Goal: Information Seeking & Learning: Learn about a topic

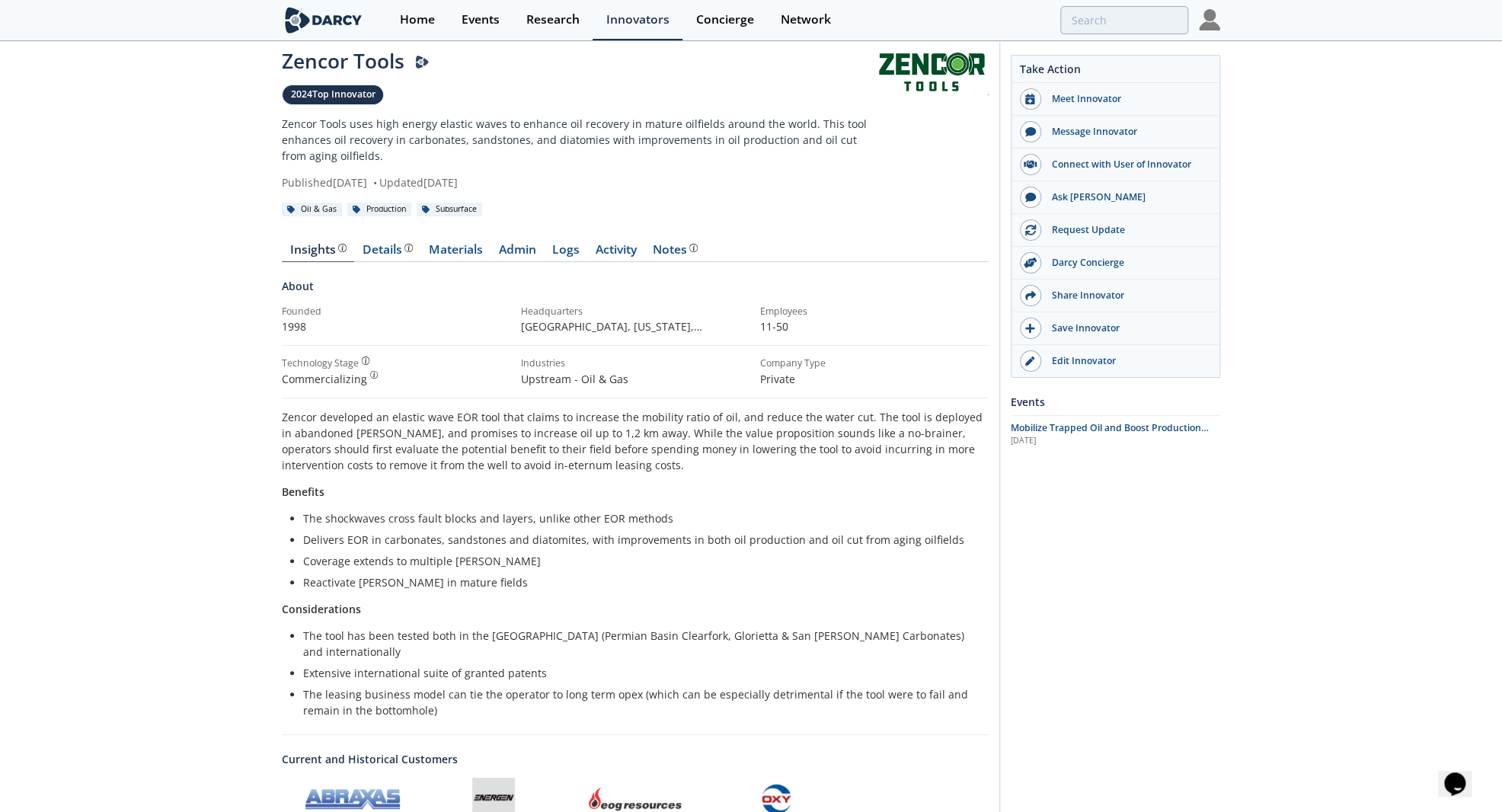
scroll to position [67, 0]
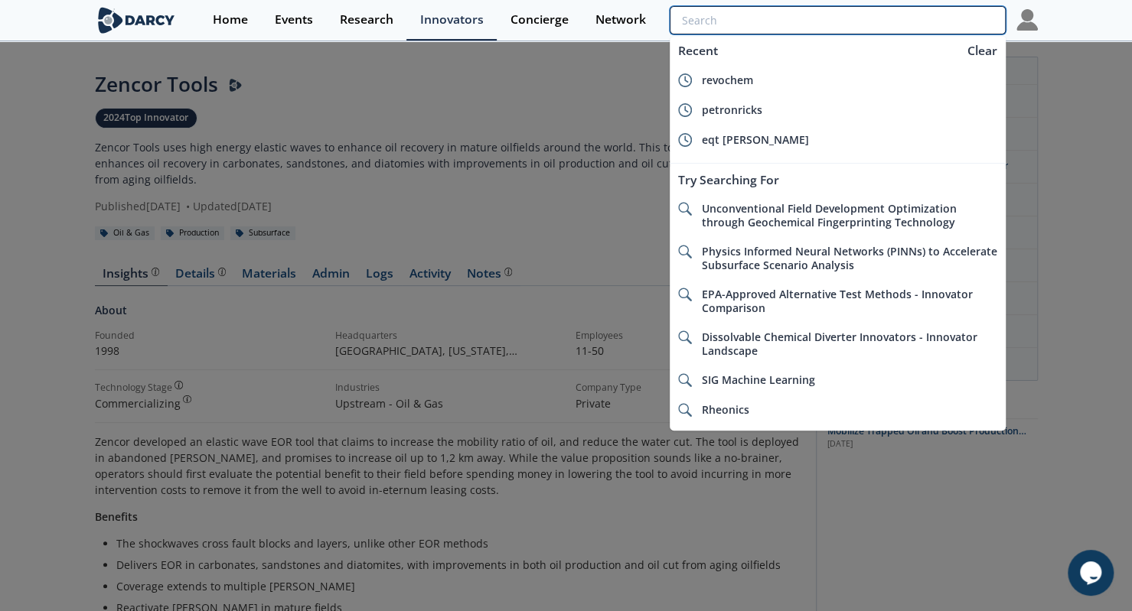
click at [927, 23] on input "search" at bounding box center [837, 20] width 335 height 28
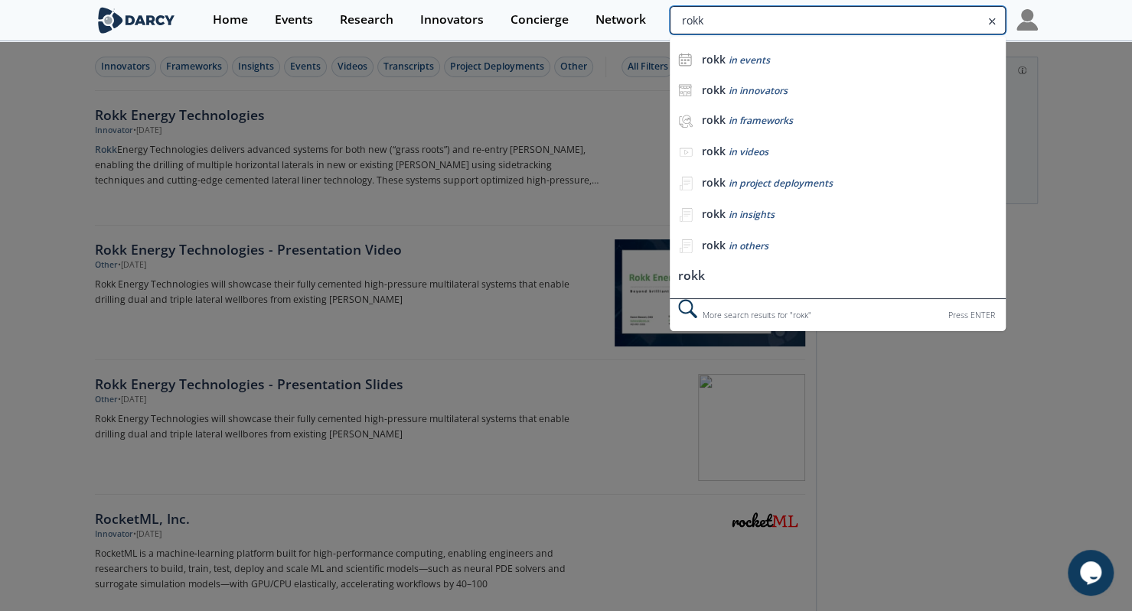
click at [927, 17] on input "rokk" at bounding box center [837, 20] width 335 height 28
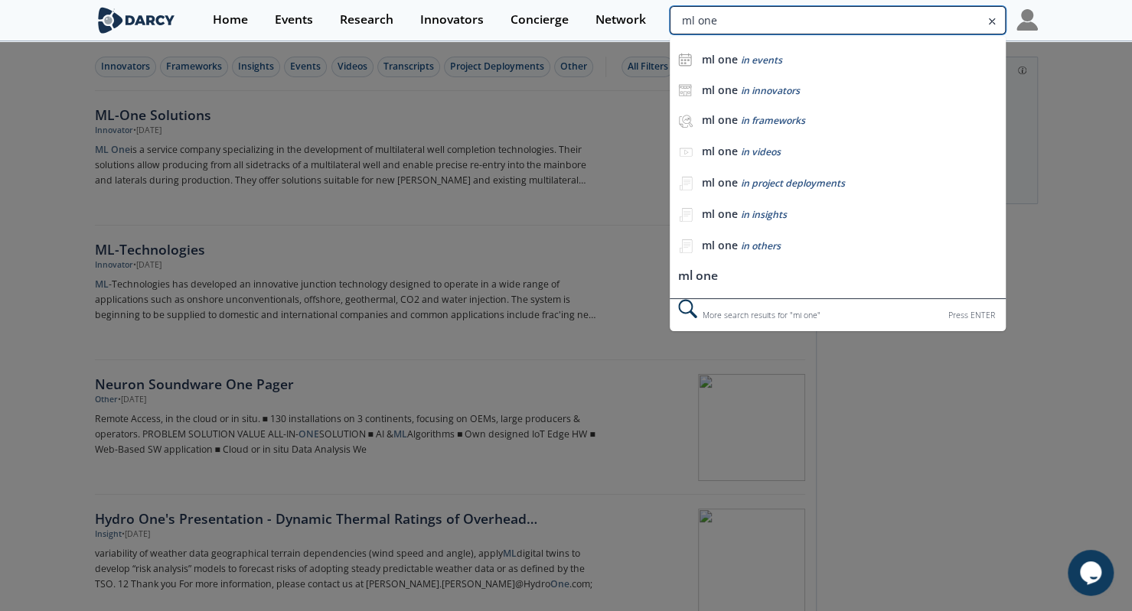
click at [923, 15] on input "ml one" at bounding box center [837, 20] width 335 height 28
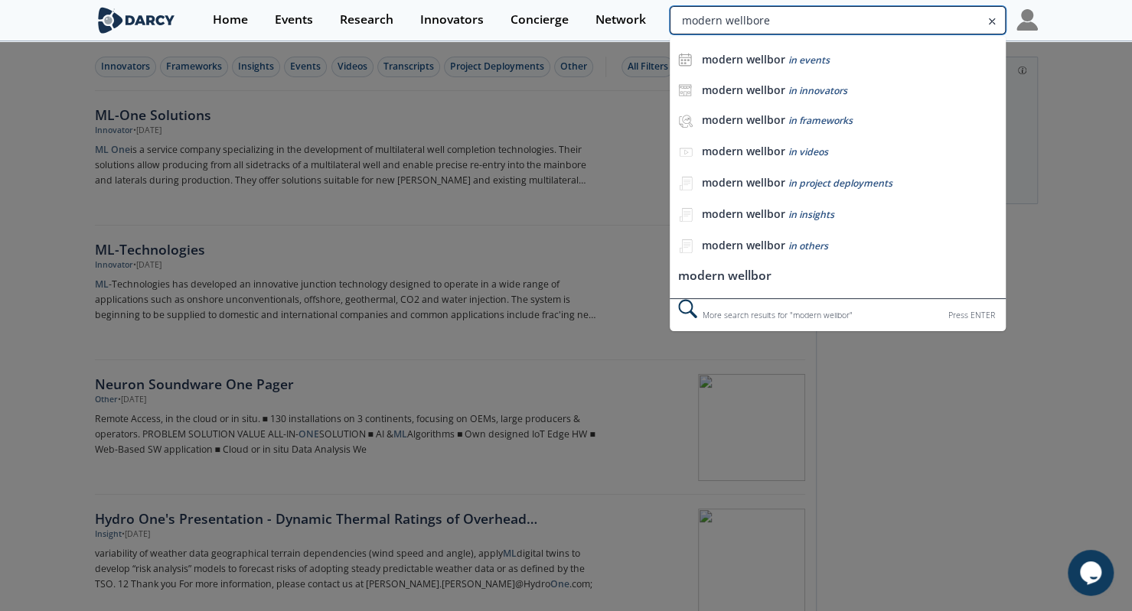
type input "modern wellbore"
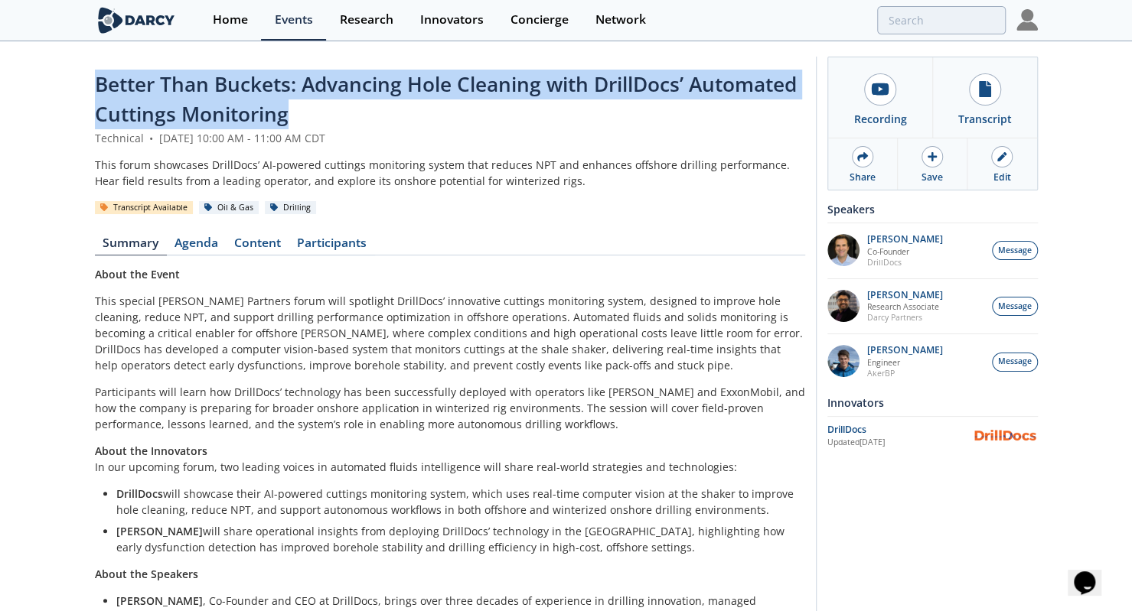
drag, startPoint x: 87, startPoint y: 78, endPoint x: 321, endPoint y: 108, distance: 236.1
click at [321, 108] on div "Better Than Buckets: Advancing Hole Cleaning with DrillDocs’ Automated Cuttings…" at bounding box center [566, 438] width 1132 height 791
copy span "Better Than Buckets: Advancing Hole Cleaning with DrillDocs’ Automated Cuttings…"
click at [249, 243] on link "Content" at bounding box center [258, 246] width 63 height 18
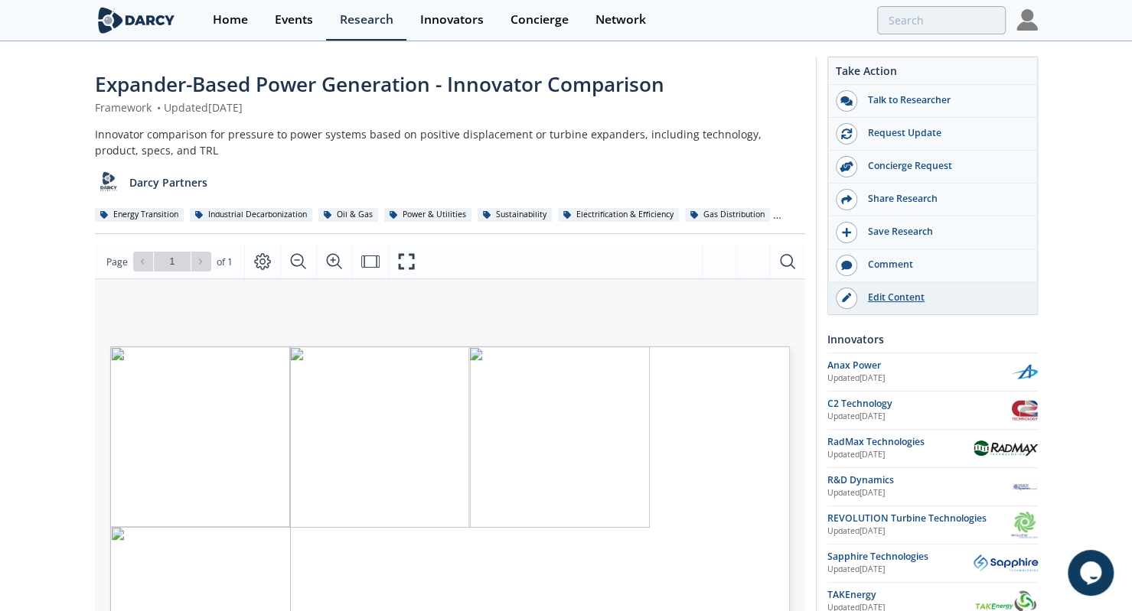
click at [896, 294] on div "Edit Content" at bounding box center [942, 298] width 171 height 14
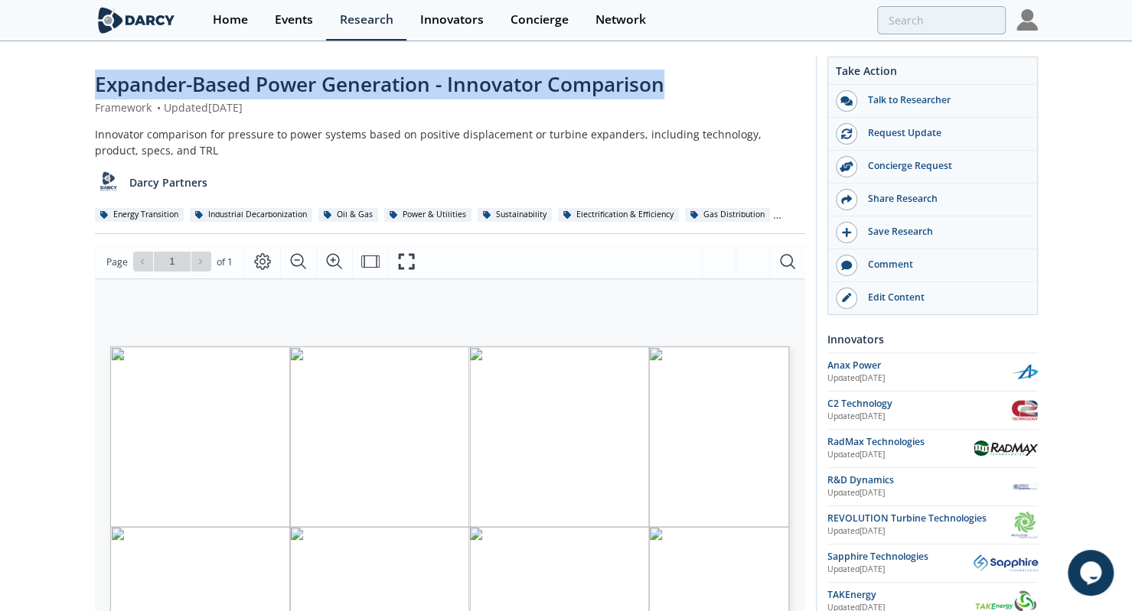
drag, startPoint x: 84, startPoint y: 77, endPoint x: 728, endPoint y: 57, distance: 643.9
click at [728, 57] on div "Expander-Based Power Generation - Innovator Comparison Framework • Updated May …" at bounding box center [566, 591] width 1132 height 1096
copy span "Expander-Based Power Generation - Innovator Comparison"
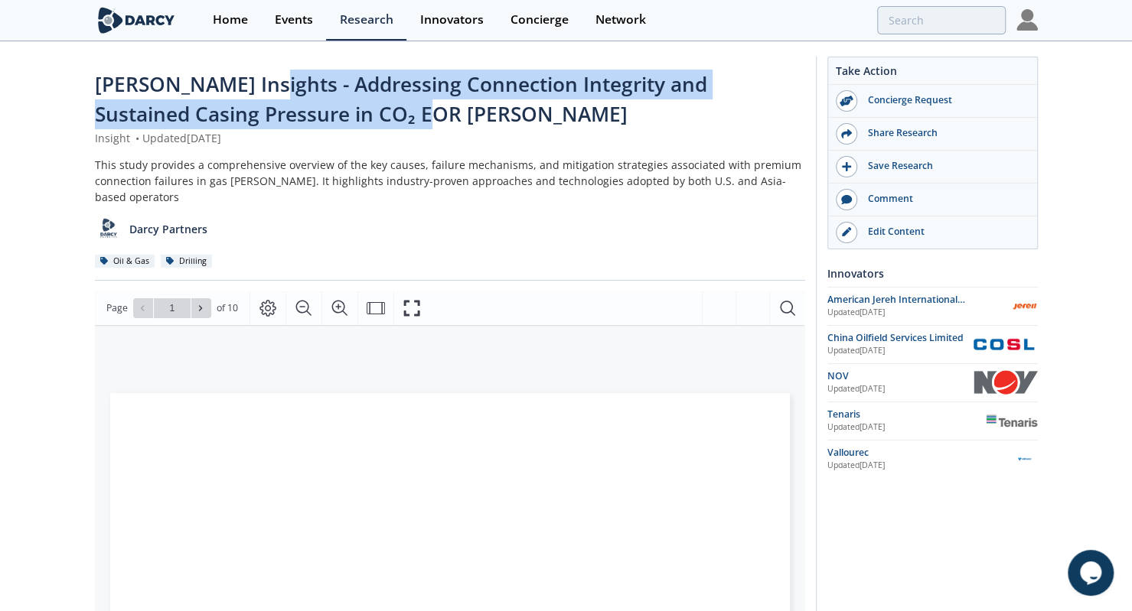
drag, startPoint x: 251, startPoint y: 85, endPoint x: 367, endPoint y: 123, distance: 122.4
click at [367, 123] on div "Darcy Insights - Addressing Connection Integrity and Sustained Casing Pressure …" at bounding box center [450, 100] width 710 height 60
copy span "Addressing Connection Integrity and Sustained Casing Pressure in CO₂ EOR Wells"
click at [897, 244] on link "Edit Content" at bounding box center [932, 233] width 209 height 32
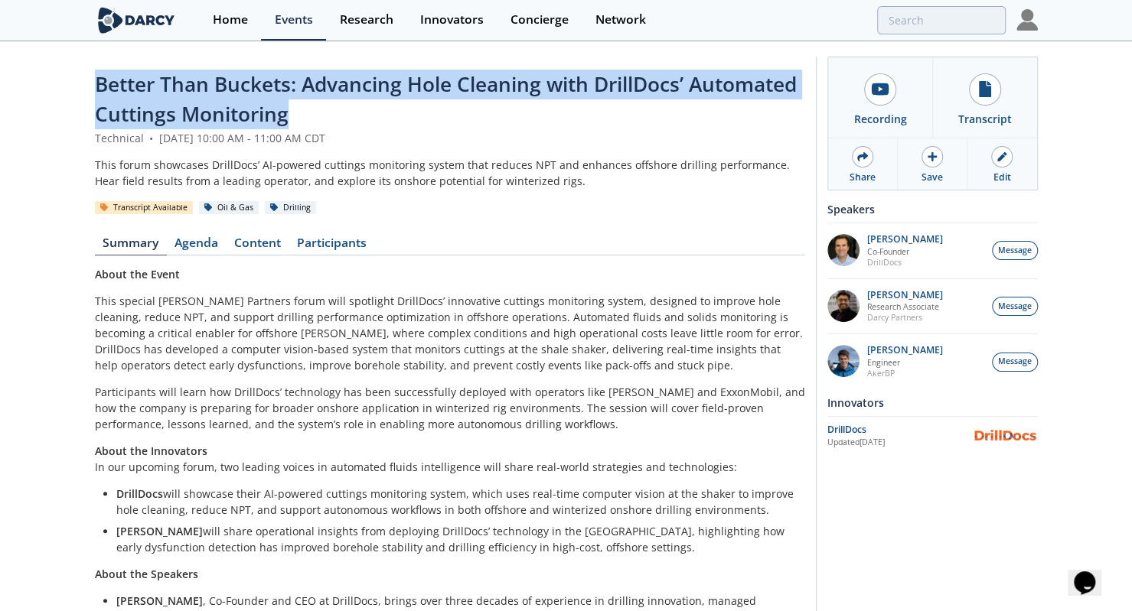
drag, startPoint x: 92, startPoint y: 85, endPoint x: 312, endPoint y: 122, distance: 223.4
click at [312, 122] on div "Better Than Buckets: Advancing Hole Cleaning with DrillDocs’ Automated Cuttings…" at bounding box center [566, 438] width 1132 height 791
copy span "Better Than Buckets: Advancing Hole Cleaning with DrillDocs’ Automated Cuttings…"
click at [266, 253] on link "Content" at bounding box center [258, 246] width 63 height 18
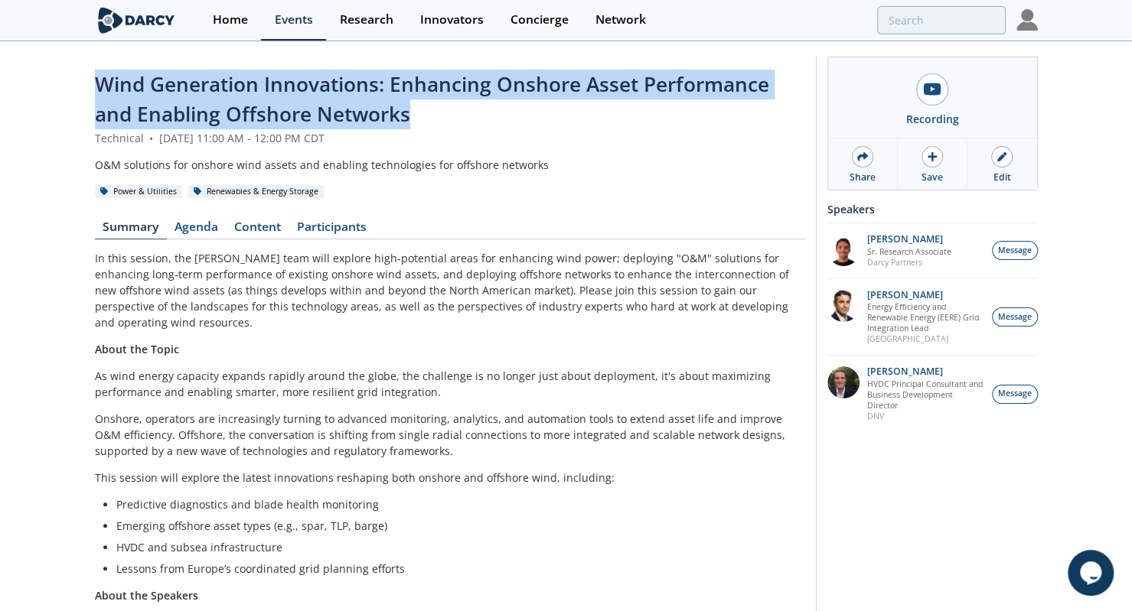
drag, startPoint x: 95, startPoint y: 79, endPoint x: 436, endPoint y: 109, distance: 342.6
click at [436, 109] on div "Wind Generation Innovations: Enhancing Onshore Asset Performance and Enabling O…" at bounding box center [450, 100] width 710 height 60
copy span "Wind Generation Innovations: Enhancing Onshore Asset Performance and Enabling O…"
click at [266, 234] on link "Content" at bounding box center [258, 230] width 63 height 18
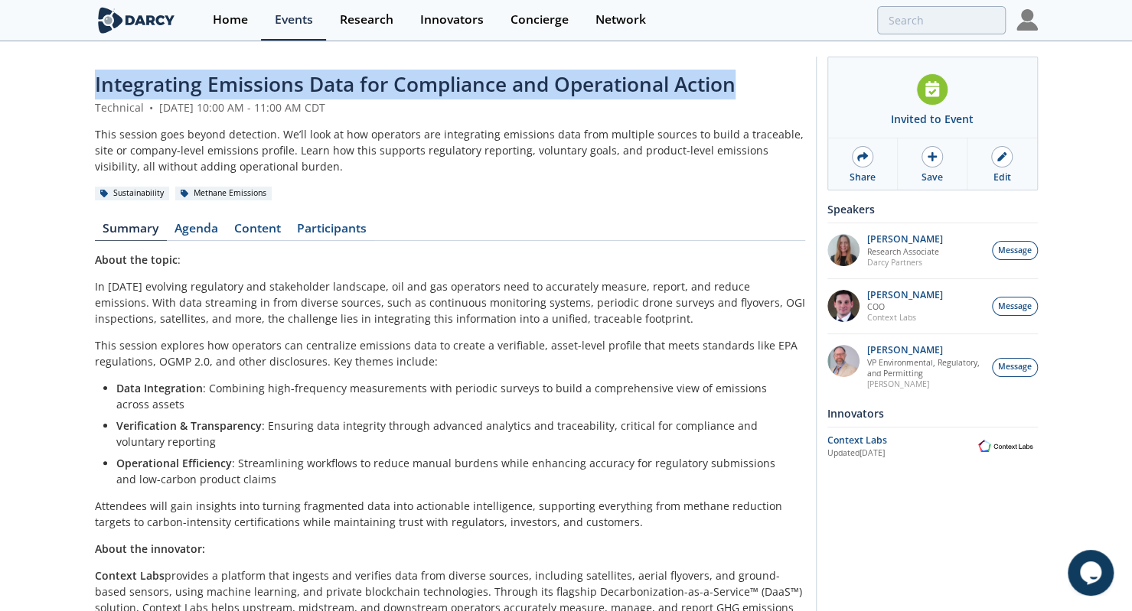
drag, startPoint x: 91, startPoint y: 86, endPoint x: 761, endPoint y: 73, distance: 669.7
click at [761, 73] on div "Integrating Emissions Data for Compliance and Operational Action Technical • Au…" at bounding box center [566, 461] width 1132 height 836
copy span "Integrating Emissions Data for Compliance and Operational Action"
click at [272, 227] on link "Content" at bounding box center [258, 232] width 63 height 18
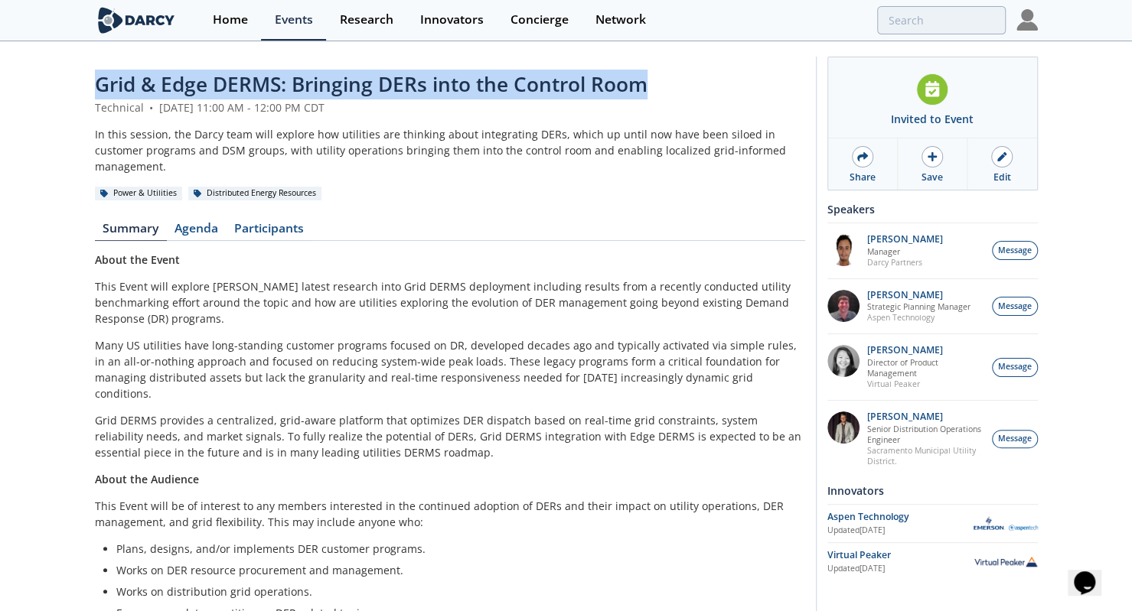
drag, startPoint x: 84, startPoint y: 79, endPoint x: 658, endPoint y: 62, distance: 574.2
click at [658, 62] on div "Grid & Edge DERMS: Bringing DERs into the Control Room Technical • [DATE] 11:00…" at bounding box center [566, 442] width 1132 height 798
copy span "Grid & Edge DERMS: Bringing DERs into the Control Room"
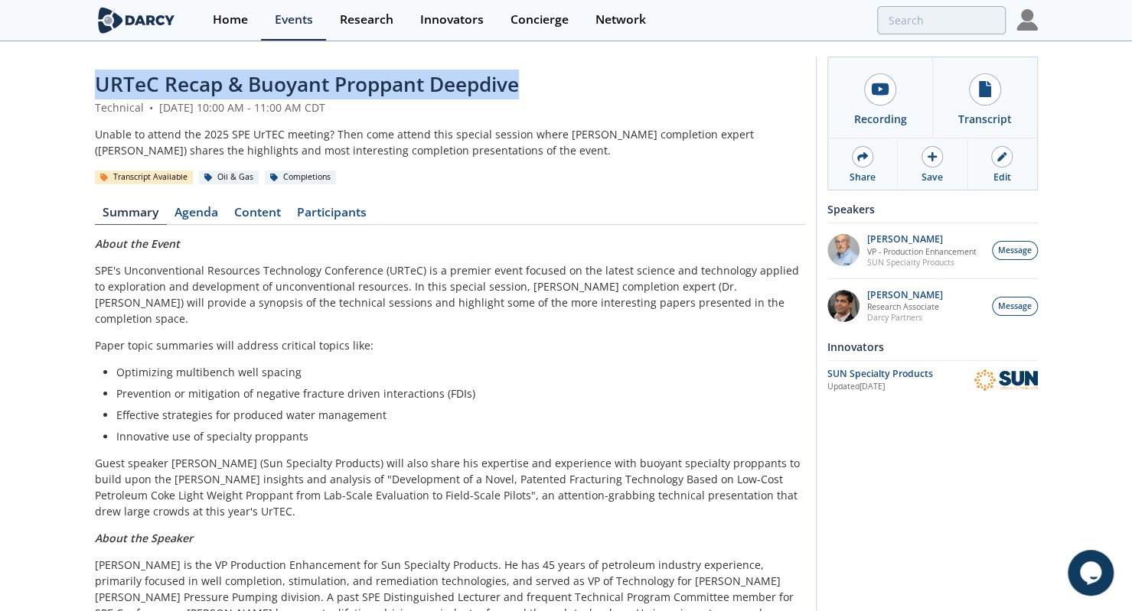
drag, startPoint x: 99, startPoint y: 86, endPoint x: 598, endPoint y: 66, distance: 499.4
click at [598, 66] on div "URTeC Recap & Buoyant Proppant Deepdive Technical • July 2, 2025 10:00 AM - 11:…" at bounding box center [566, 348] width 943 height 611
copy span "URTeC Recap & Buoyant Proppant Deepdive"
click at [266, 210] on link "Content" at bounding box center [258, 216] width 63 height 18
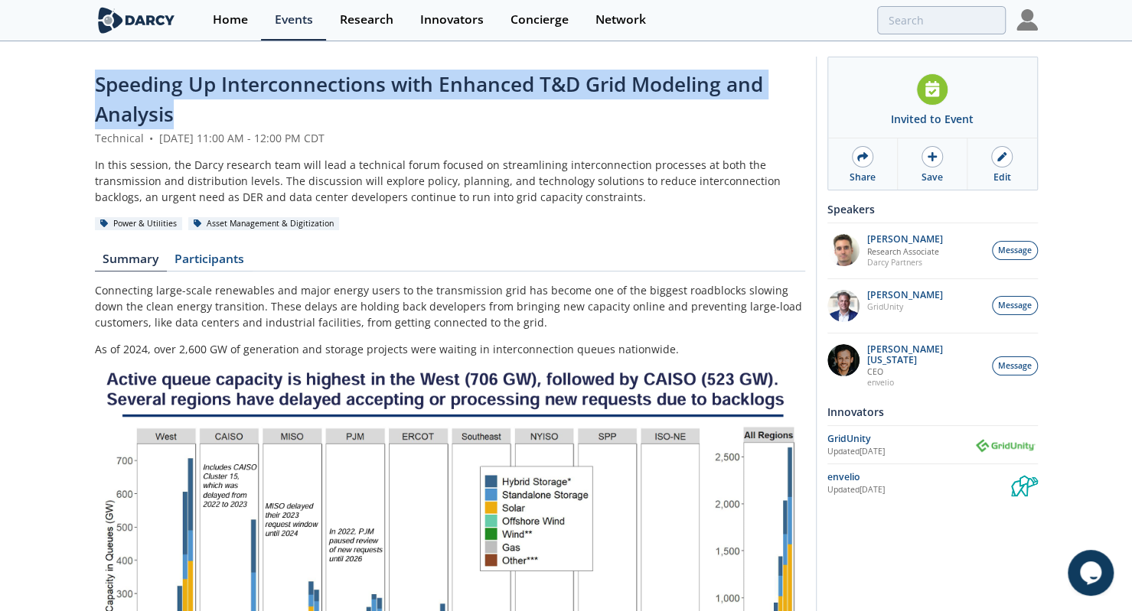
drag, startPoint x: 86, startPoint y: 86, endPoint x: 200, endPoint y: 118, distance: 118.3
copy span "Speeding Up Interconnections with Enhanced T&D Grid Modeling and Analysis"
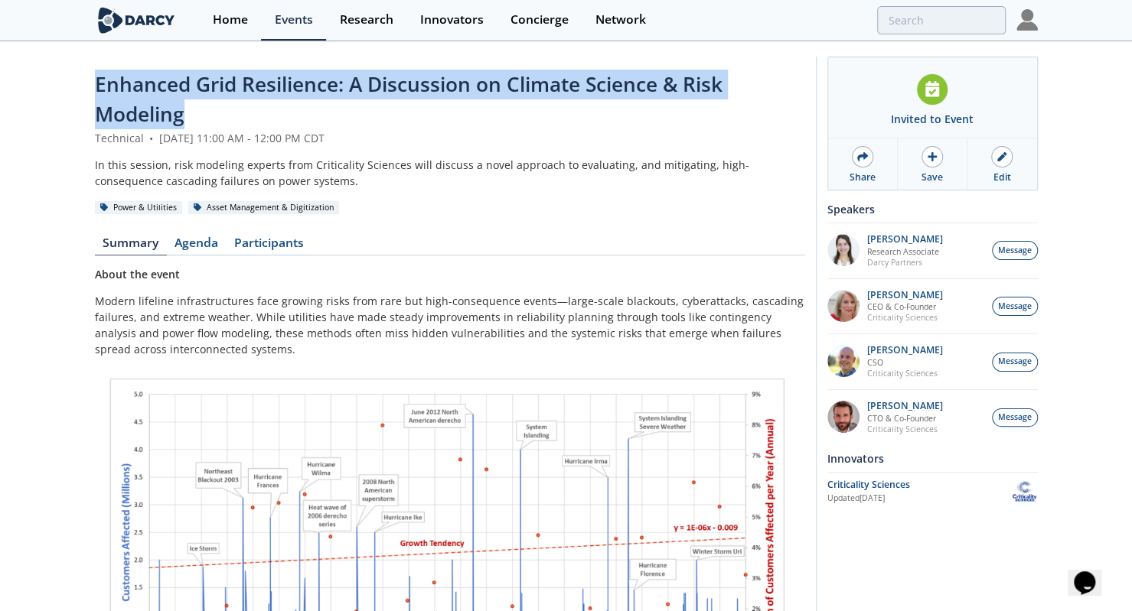
drag, startPoint x: 90, startPoint y: 82, endPoint x: 256, endPoint y: 120, distance: 170.4
click at [256, 120] on div "Enhanced Grid Resilience: A Discussion on Climate Science & Risk Modeling Techn…" at bounding box center [566, 591] width 1132 height 1096
copy span "Enhanced Grid Resilience: A Discussion on Climate Science & Risk Modeling"
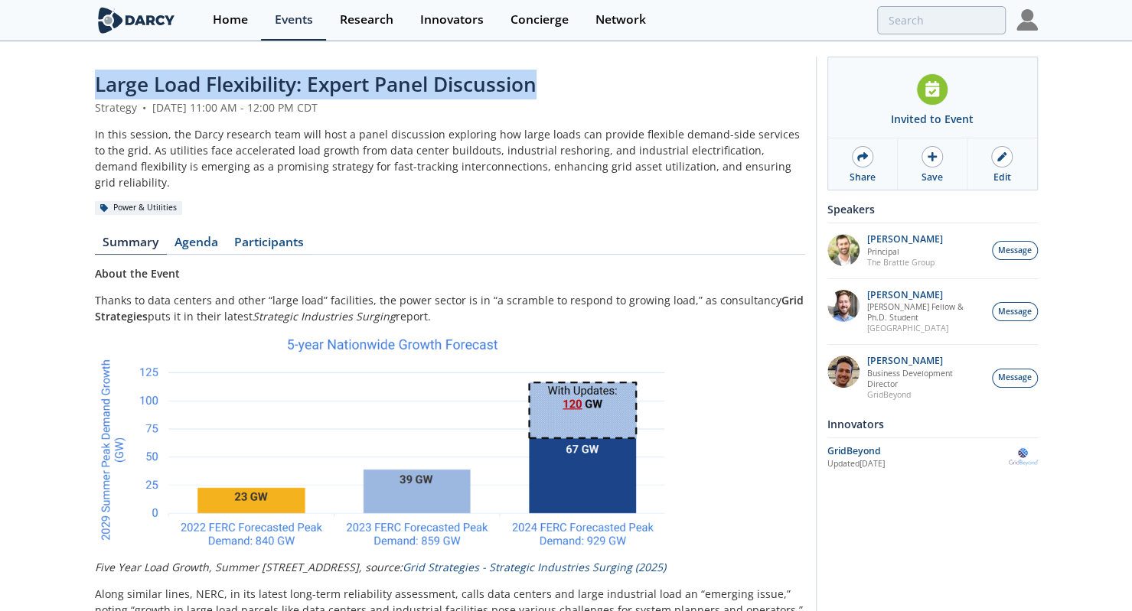
drag, startPoint x: 83, startPoint y: 79, endPoint x: 615, endPoint y: 89, distance: 532.7
copy span "Large Load Flexibility: Expert Panel Discussion"
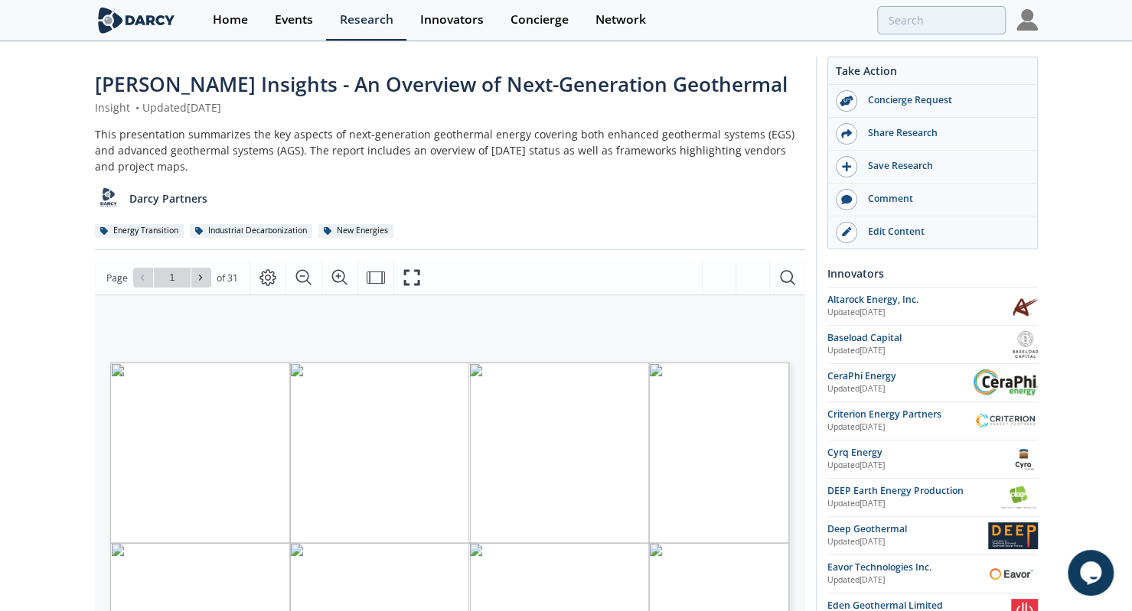
click at [0, 293] on div "[PERSON_NAME] Insights - An Overview of Next-Generation Geothermal Insight • Up…" at bounding box center [566, 599] width 1132 height 1112
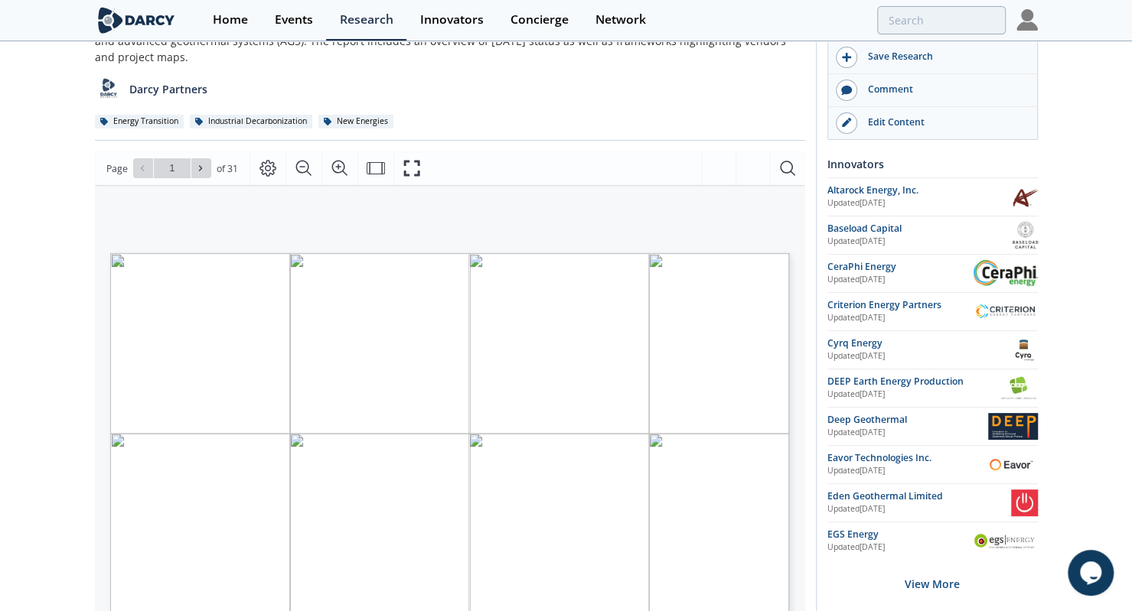
scroll to position [110, 0]
click at [896, 131] on link "Edit Content" at bounding box center [932, 122] width 209 height 32
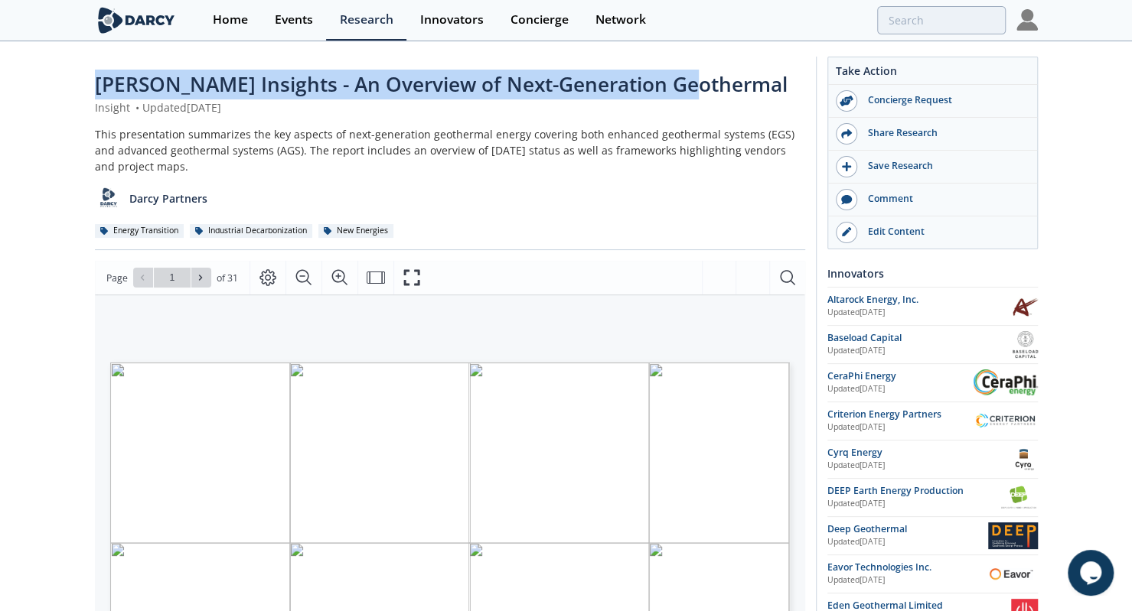
drag, startPoint x: 78, startPoint y: 92, endPoint x: 689, endPoint y: 69, distance: 611.1
click at [689, 69] on div "Darcy Insights - An Overview of Next-Generation Geothermal Insight • Updated Ju…" at bounding box center [566, 599] width 1132 height 1112
copy span "Darcy Insights - An Overview of Next-Generation Geothermal"
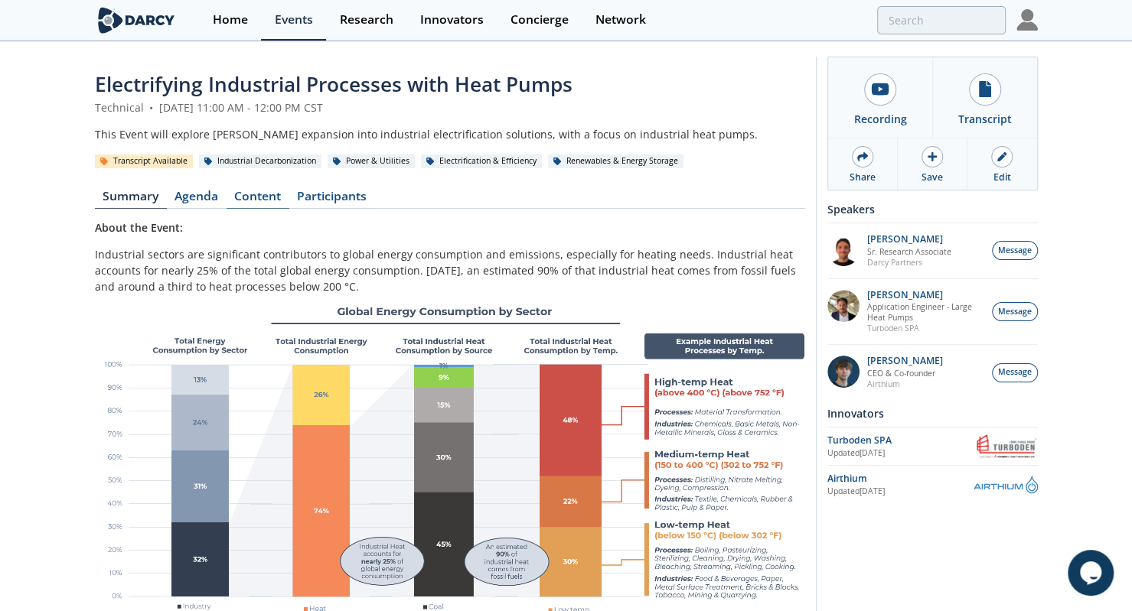
click at [266, 196] on link "Content" at bounding box center [258, 200] width 63 height 18
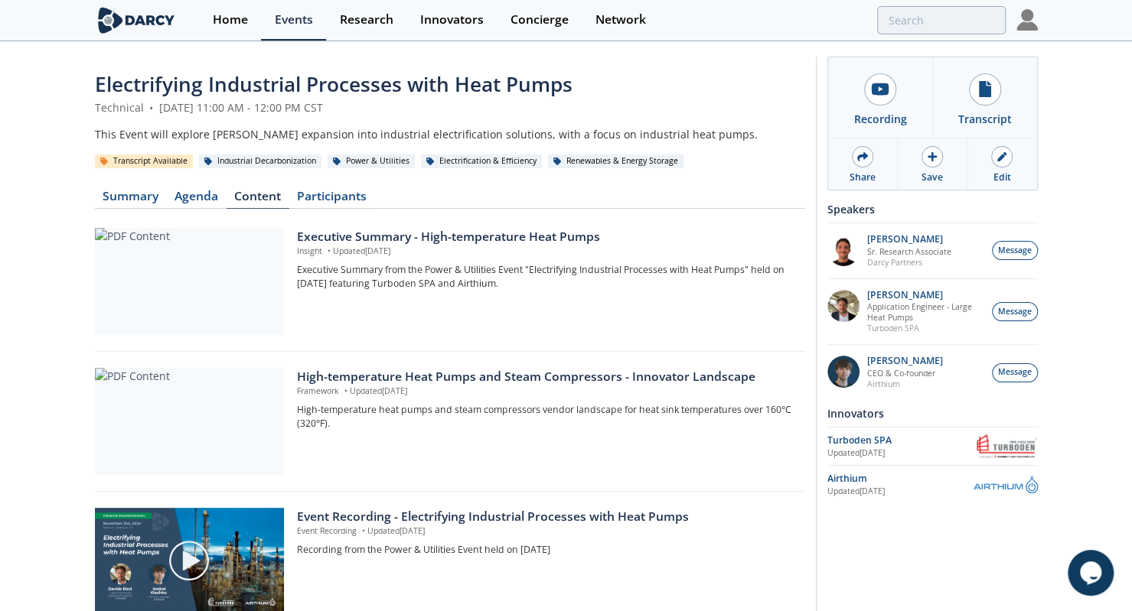
drag, startPoint x: 421, startPoint y: 382, endPoint x: 0, endPoint y: 229, distance: 447.8
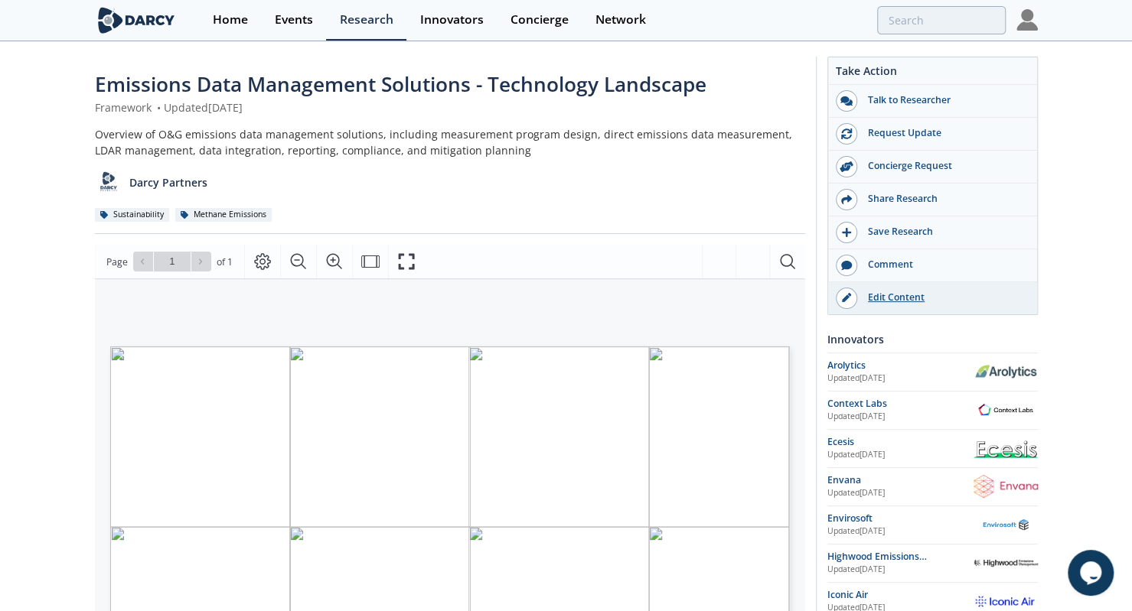
click at [886, 298] on div "Edit Content" at bounding box center [942, 298] width 171 height 14
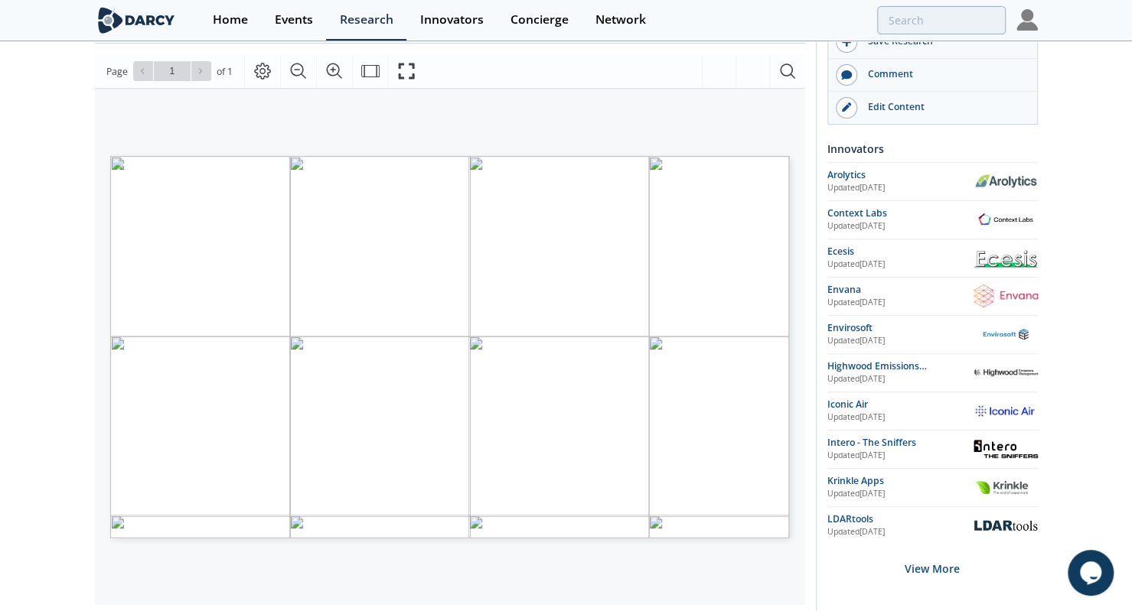
scroll to position [194, 0]
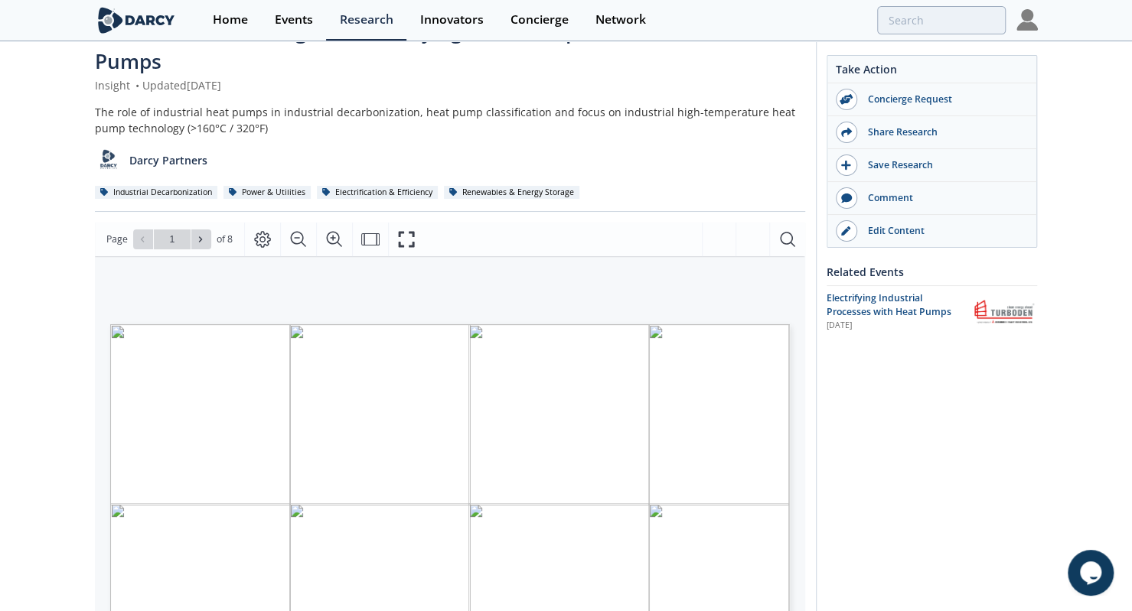
scroll to position [41, 0]
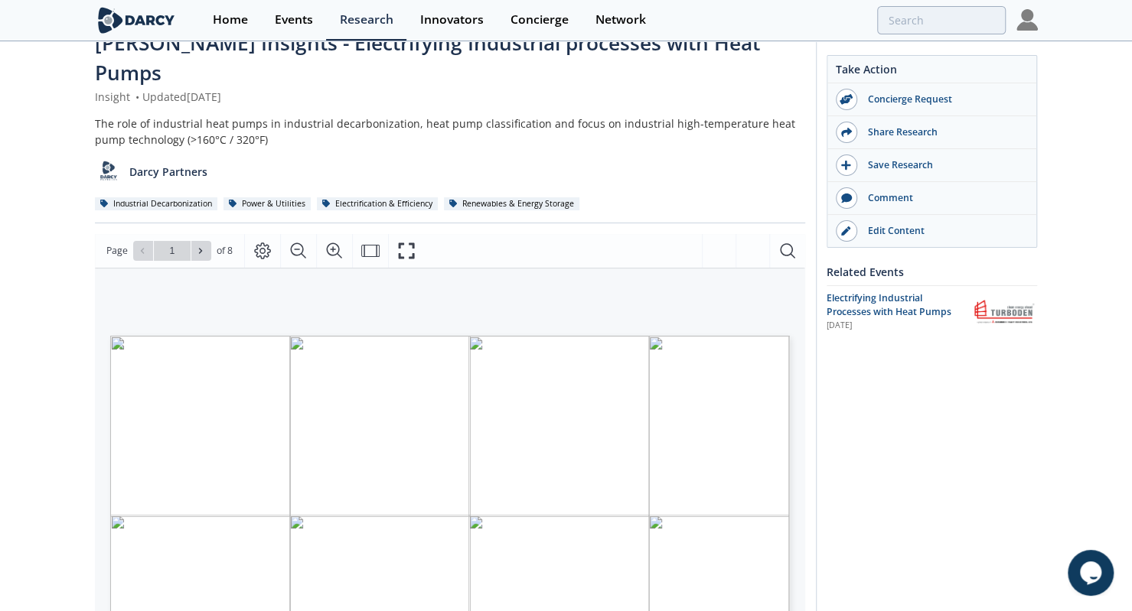
type input "2"
type input "3"
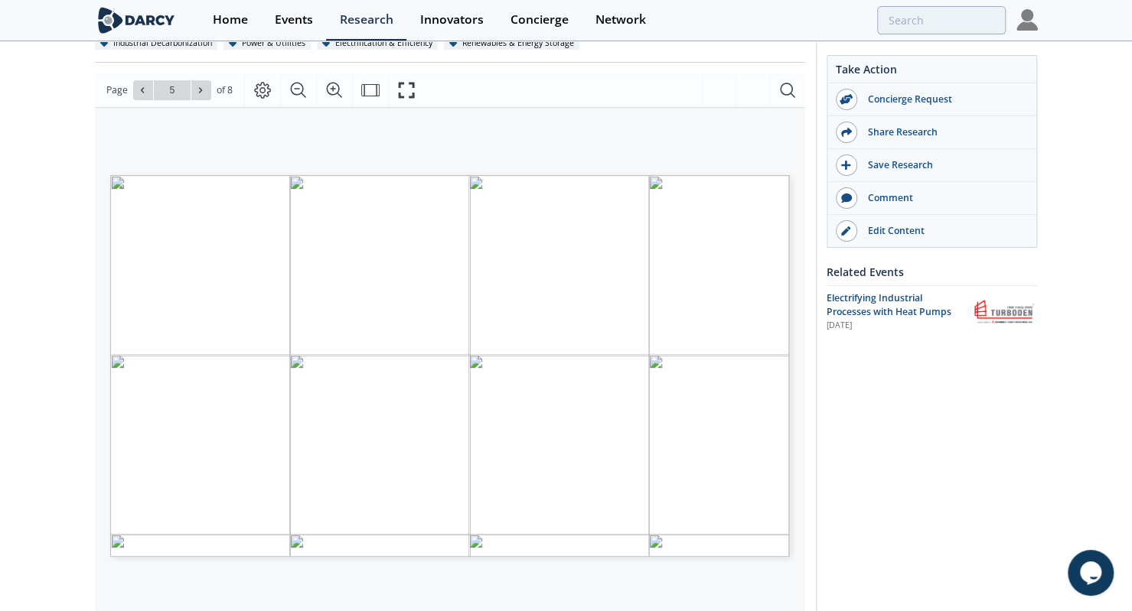
scroll to position [110, 0]
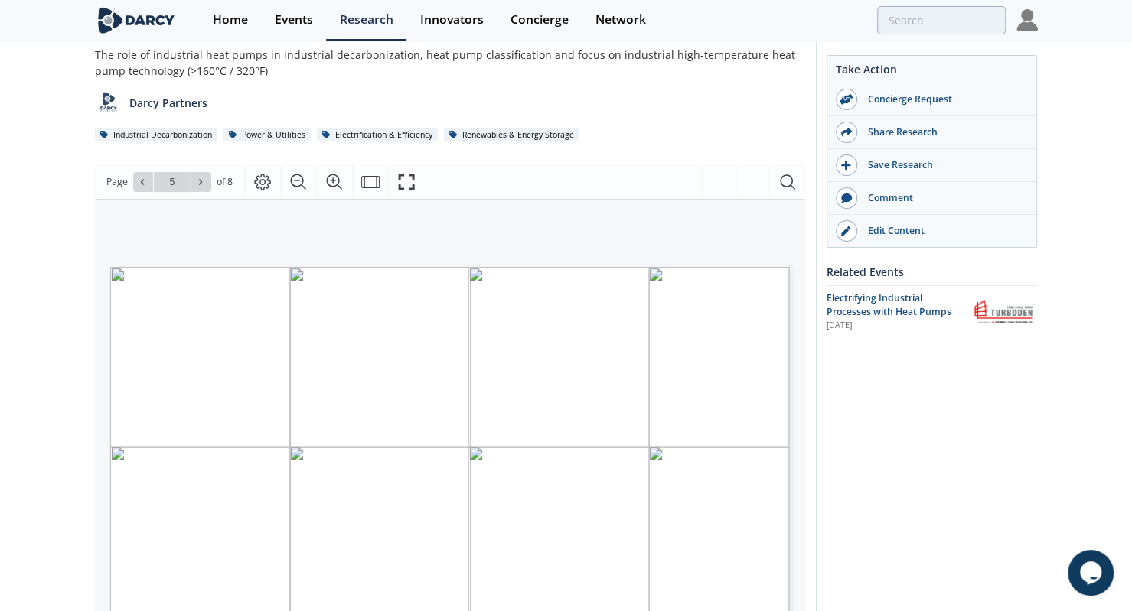
type input "6"
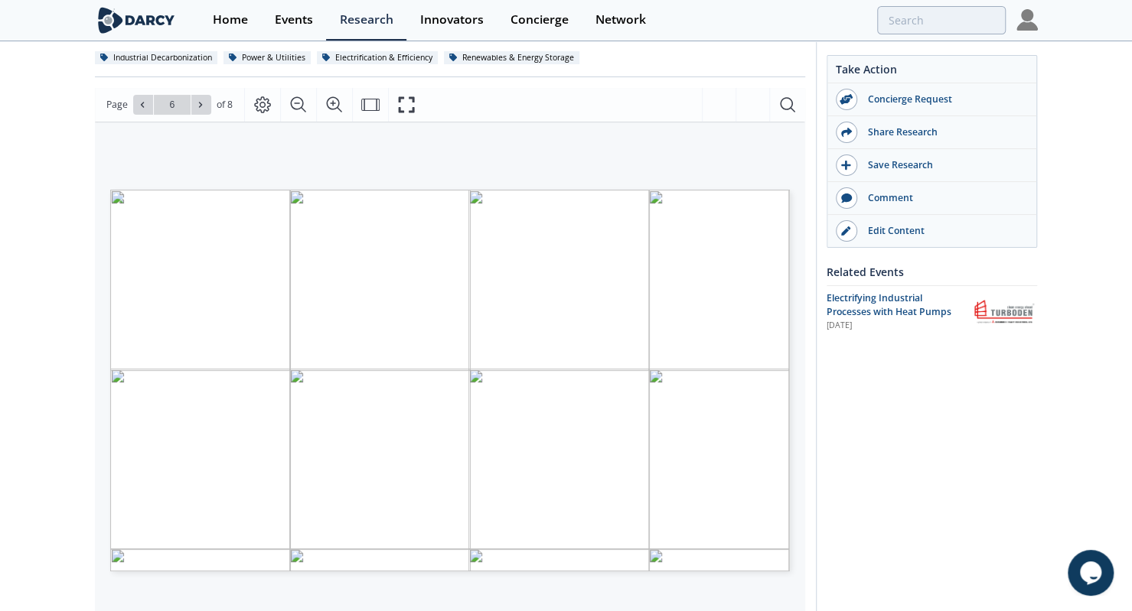
scroll to position [187, 0]
type input "steam"
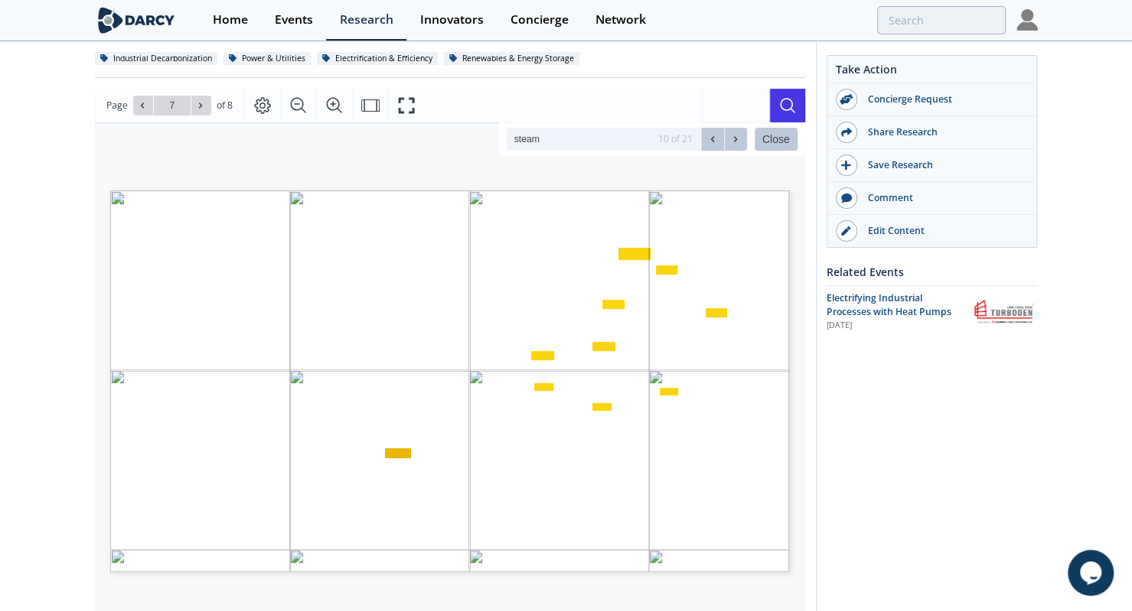
type input "8"
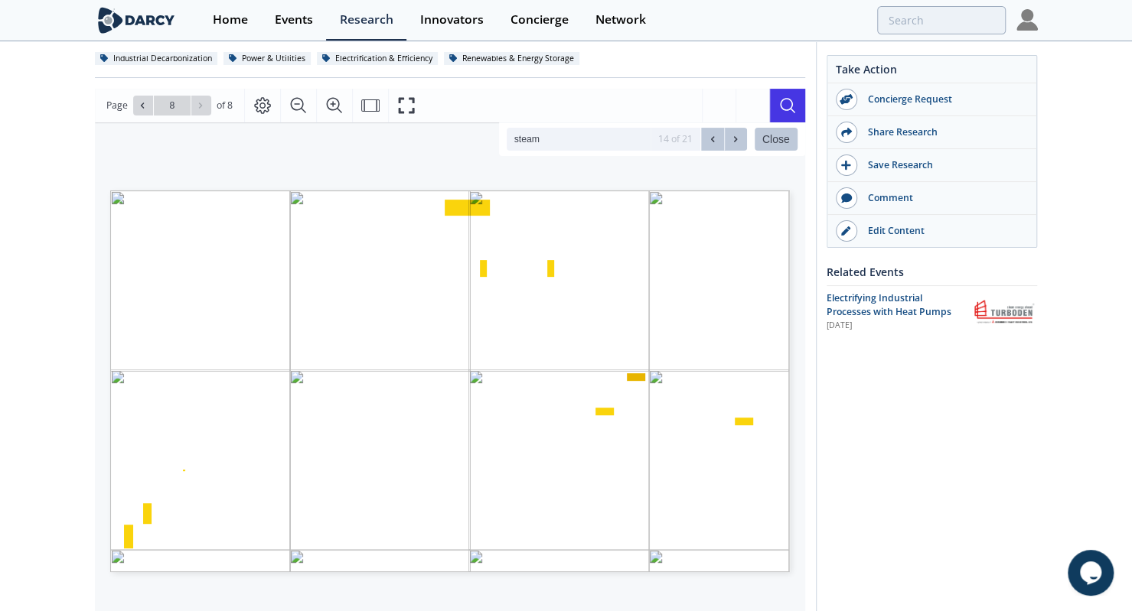
type input "steam"
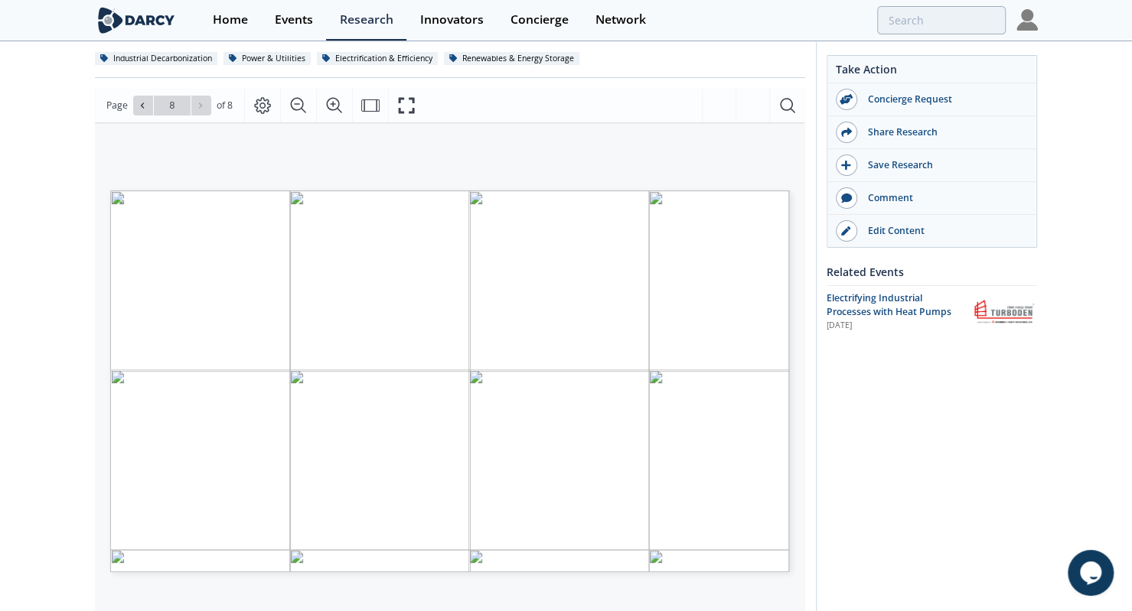
scroll to position [0, 0]
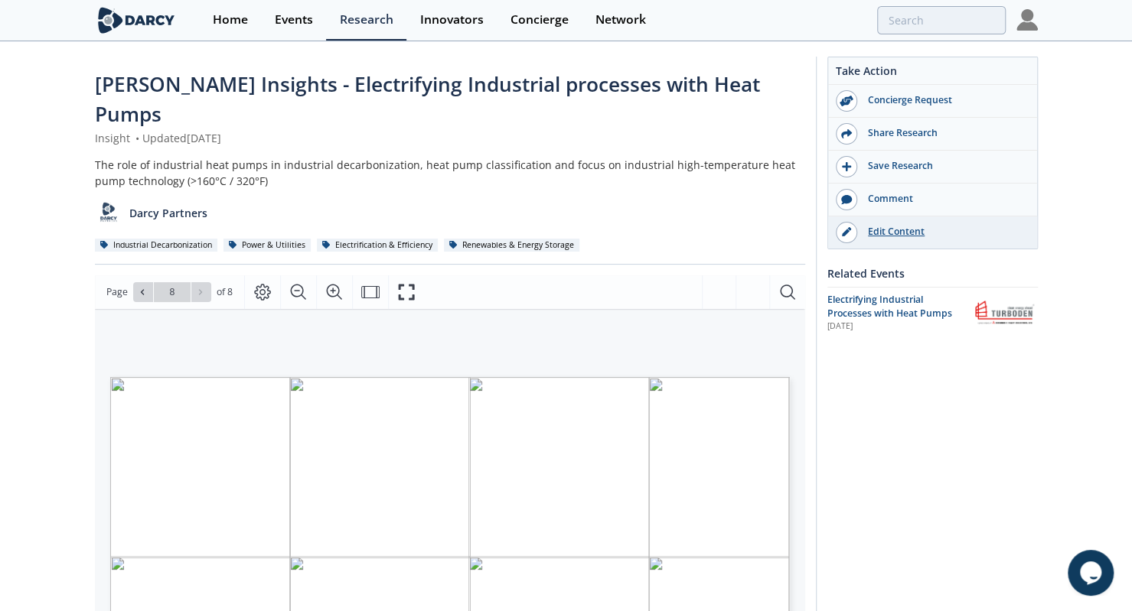
click at [880, 231] on div "Edit Content" at bounding box center [942, 232] width 171 height 14
